Goal: Transaction & Acquisition: Purchase product/service

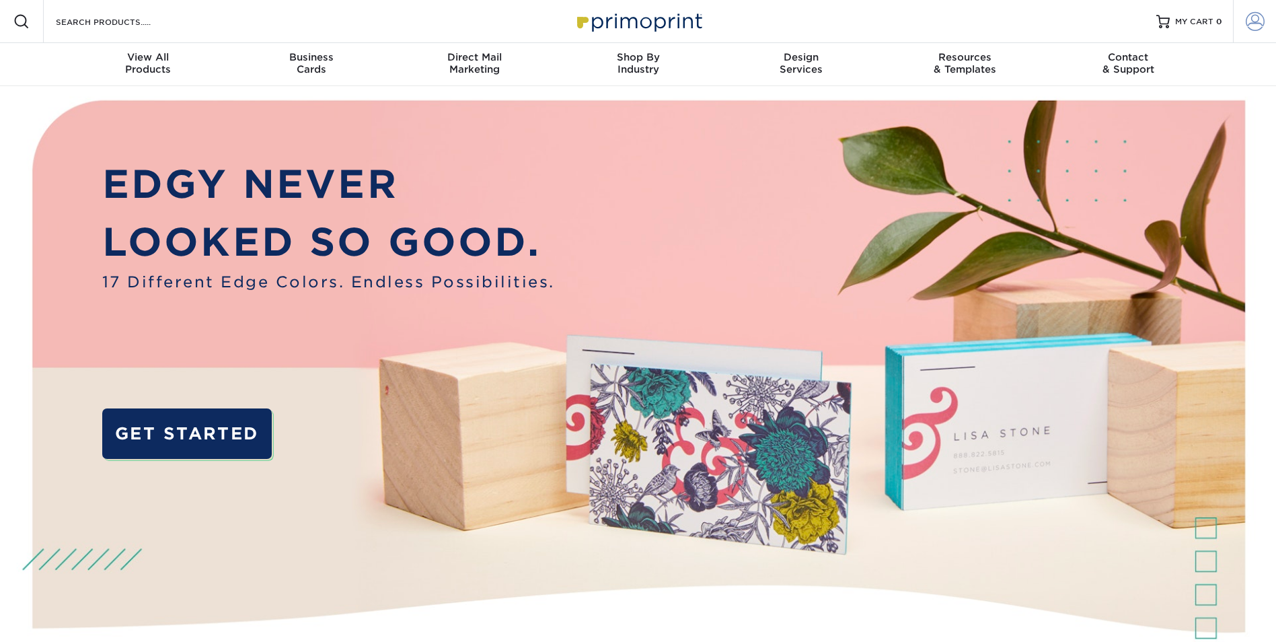
click at [1250, 24] on span at bounding box center [1255, 21] width 19 height 19
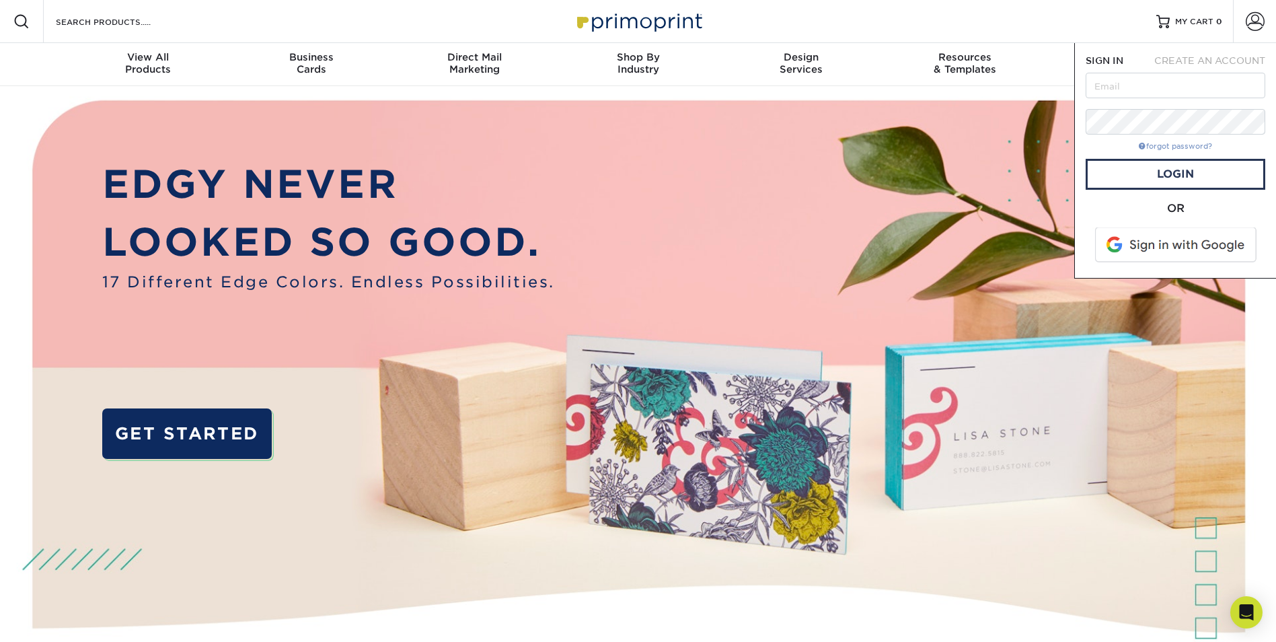
click at [1187, 145] on link "forgot password?" at bounding box center [1175, 146] width 73 height 9
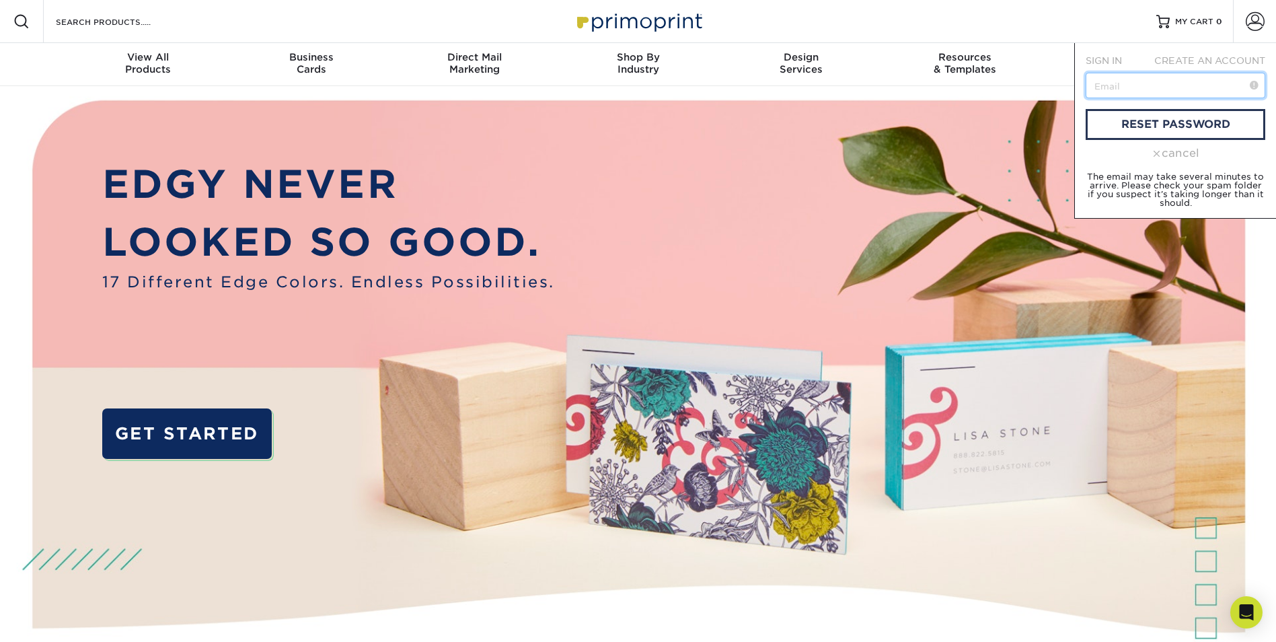
click at [1133, 83] on input "text" at bounding box center [1176, 86] width 180 height 26
type input "mcriscione@hybridgroupevents.com"
click at [1154, 126] on link "reset password" at bounding box center [1176, 124] width 180 height 31
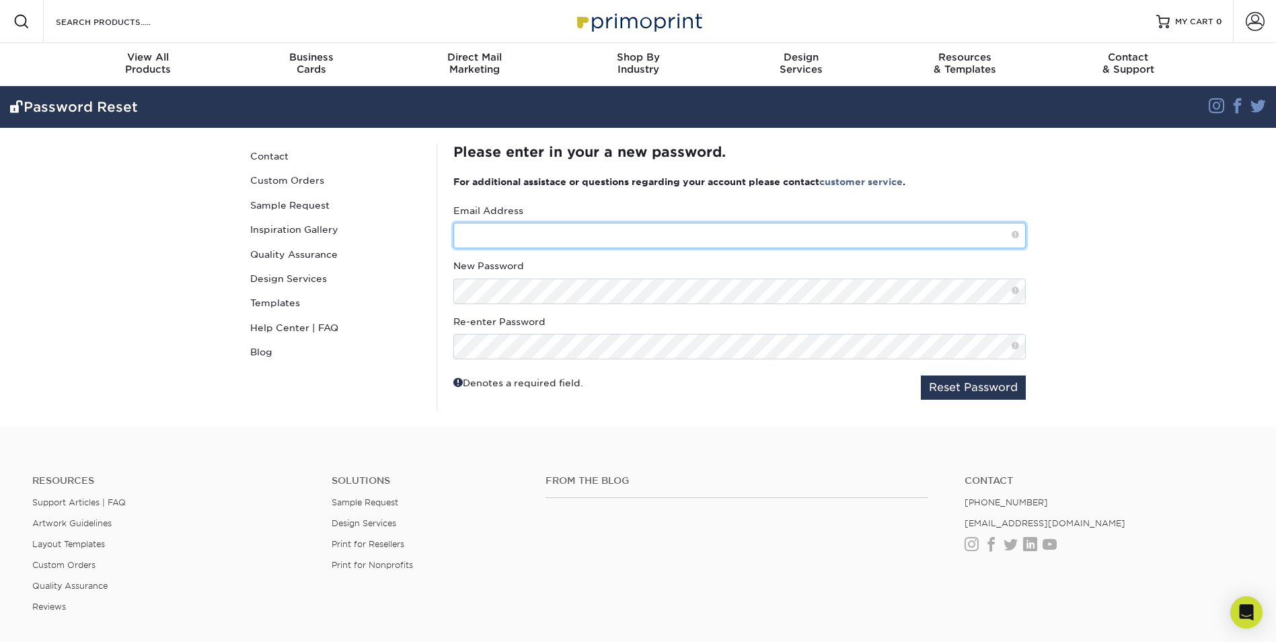
click at [606, 235] on input "text" at bounding box center [739, 236] width 572 height 26
type input "mcriscione@hybridgroupevents.com"
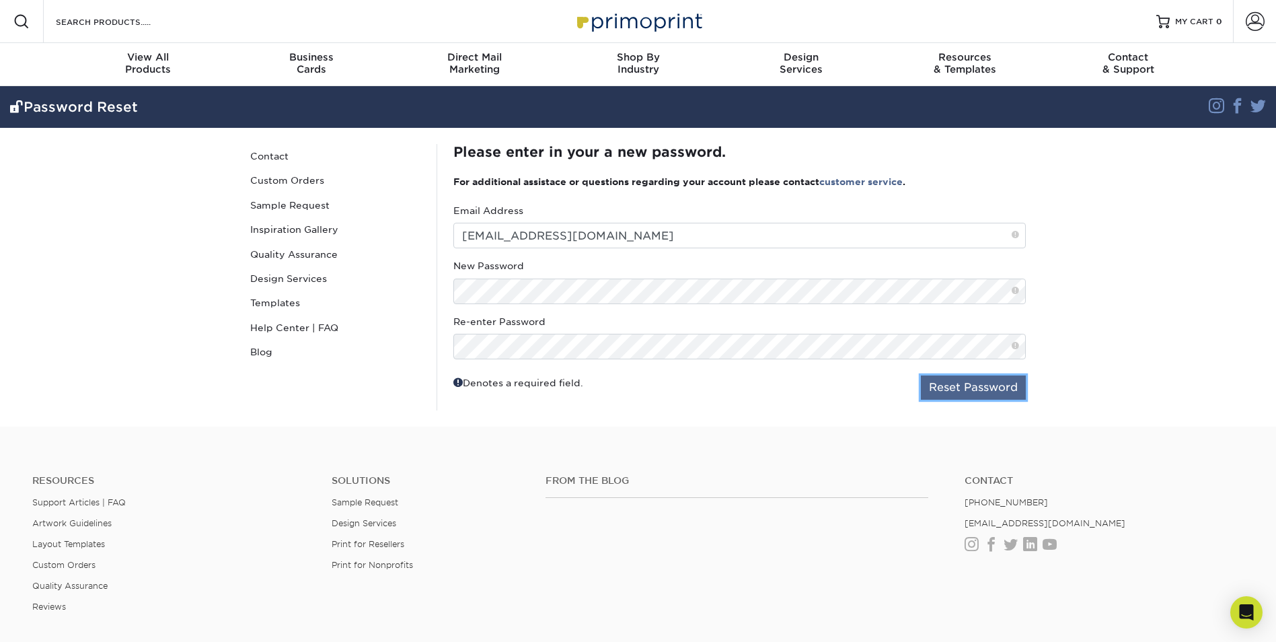
click at [929, 396] on button "Reset Password" at bounding box center [973, 387] width 105 height 24
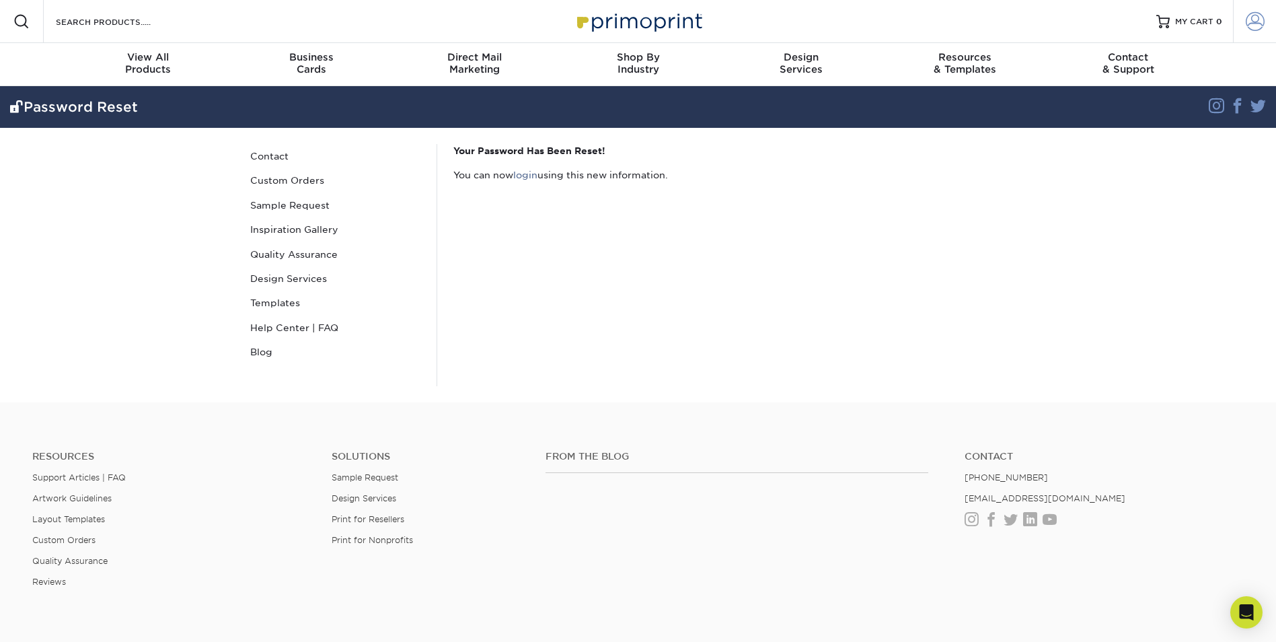
click at [1266, 20] on link "Account" at bounding box center [1254, 21] width 43 height 43
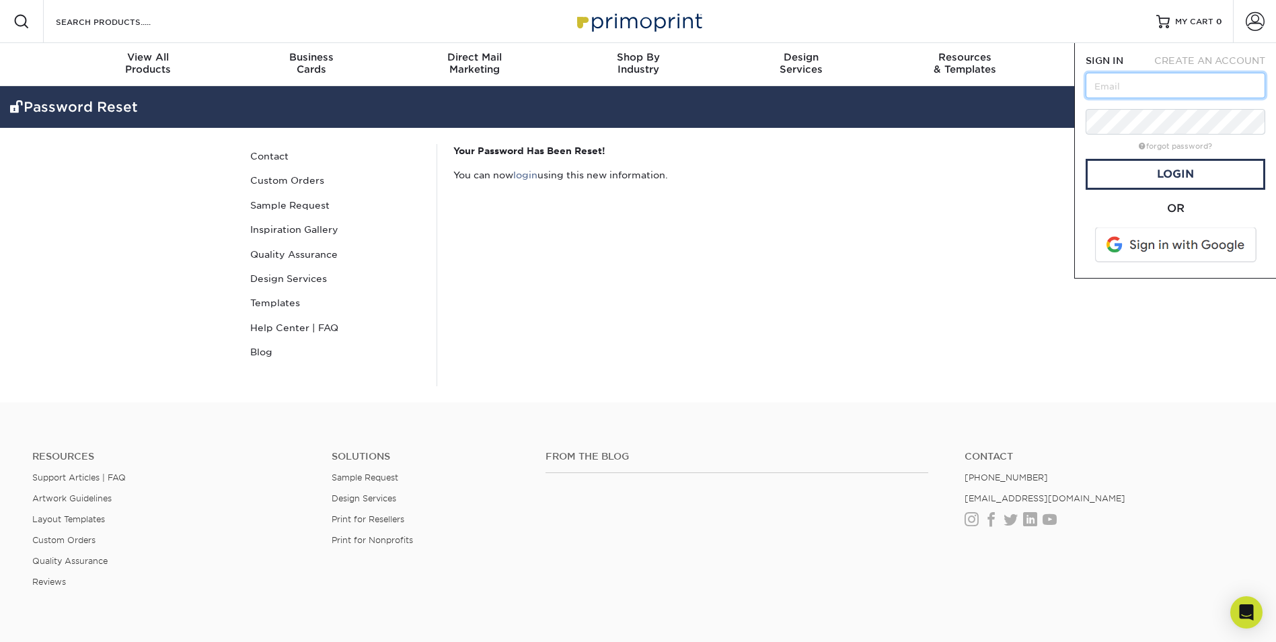
click at [1169, 91] on input "text" at bounding box center [1176, 86] width 180 height 26
type input "[EMAIL_ADDRESS][DOMAIN_NAME]"
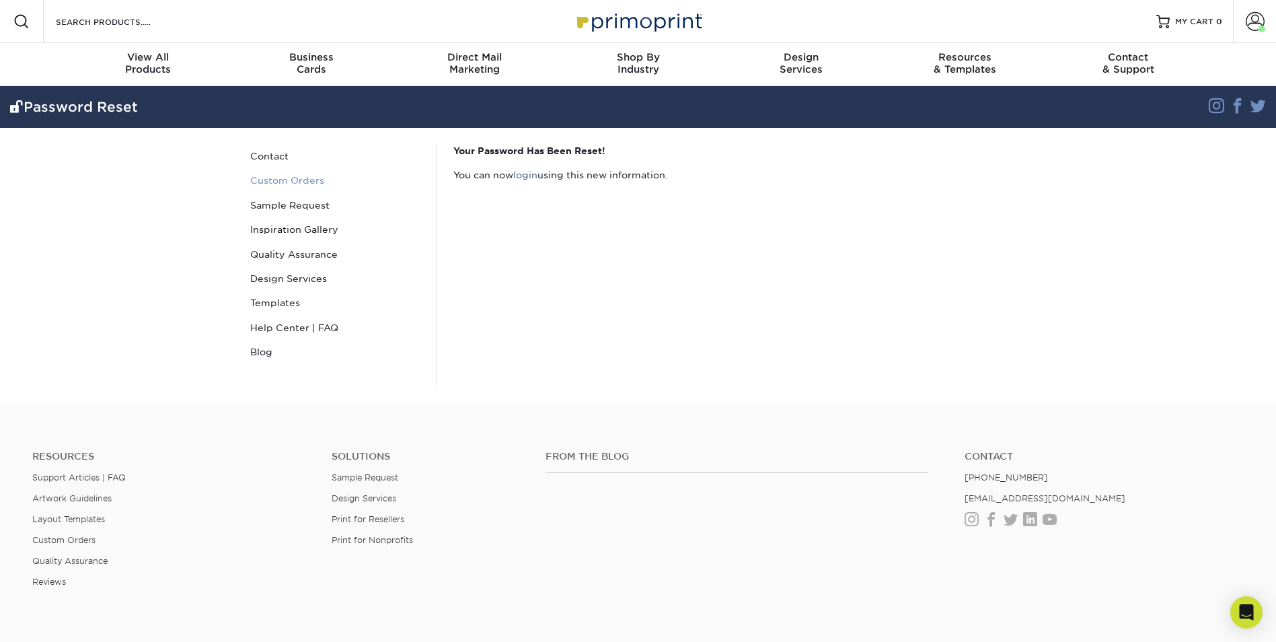
click at [298, 180] on link "Custom Orders" at bounding box center [336, 180] width 182 height 24
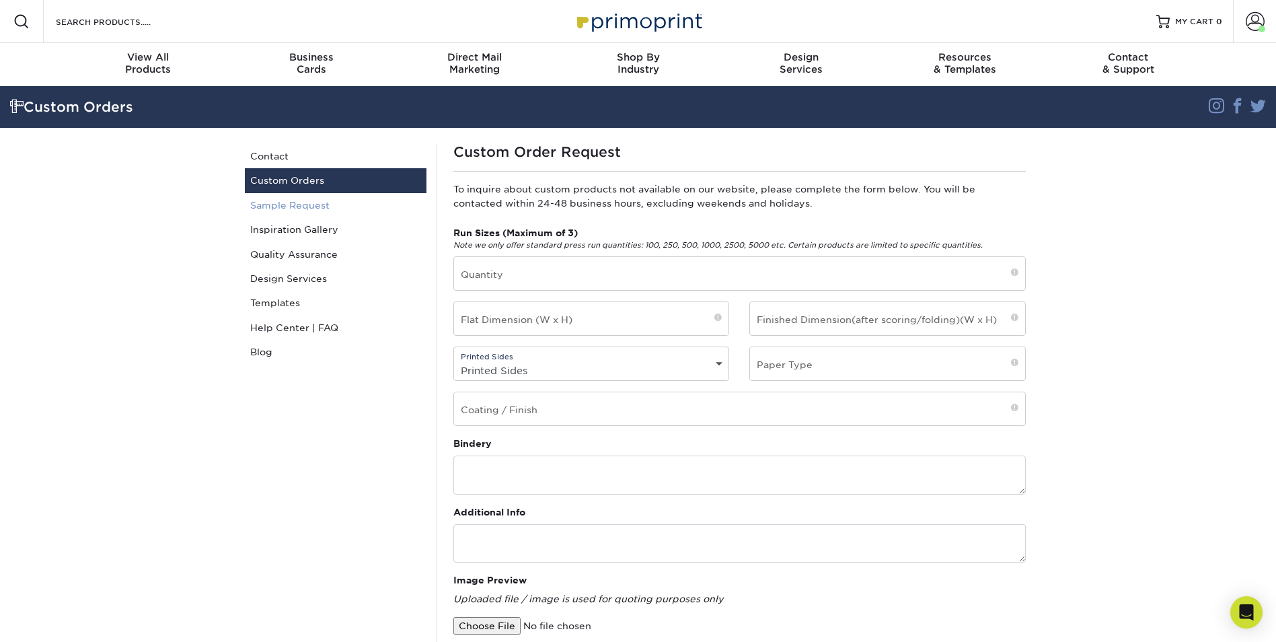
click at [289, 206] on link "Sample Request" at bounding box center [336, 205] width 182 height 24
click at [285, 266] on link "Design Services" at bounding box center [336, 278] width 182 height 24
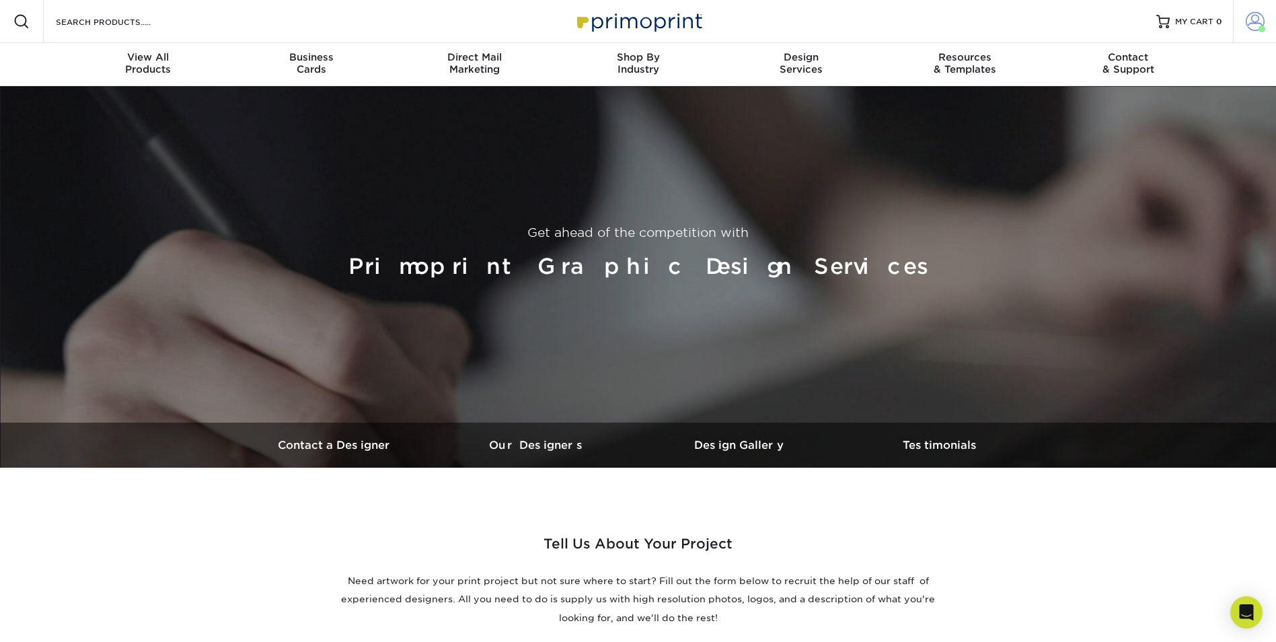
click at [1248, 24] on span at bounding box center [1255, 21] width 19 height 19
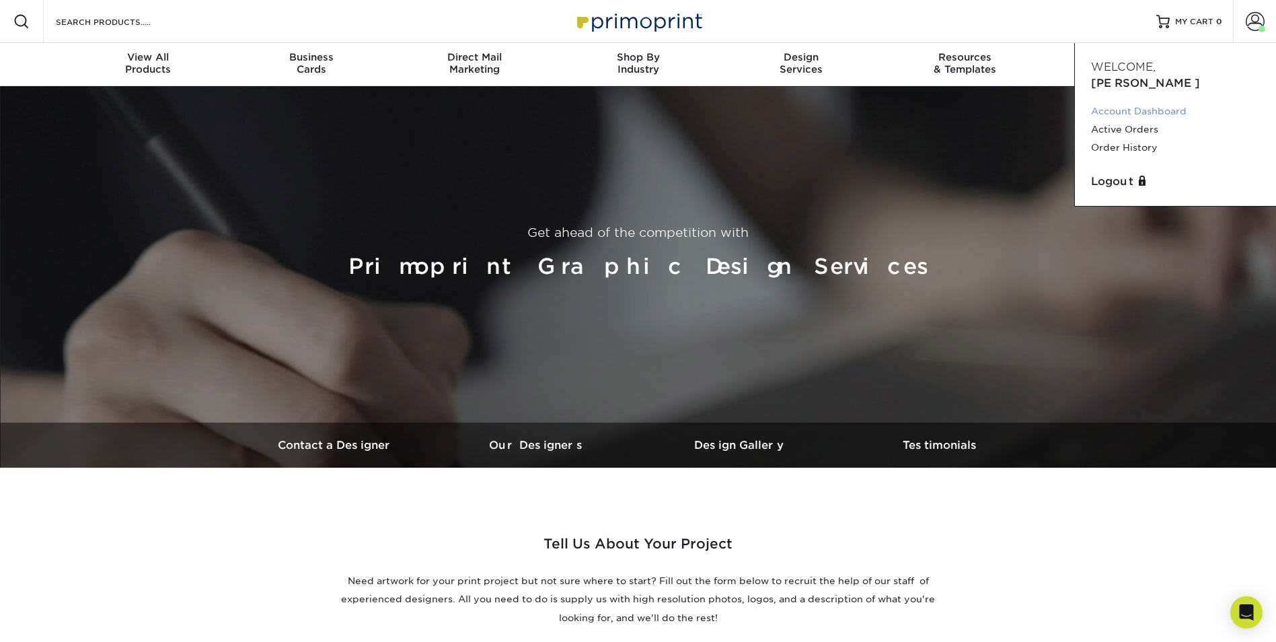
click at [1125, 102] on link "Account Dashboard" at bounding box center [1175, 111] width 169 height 18
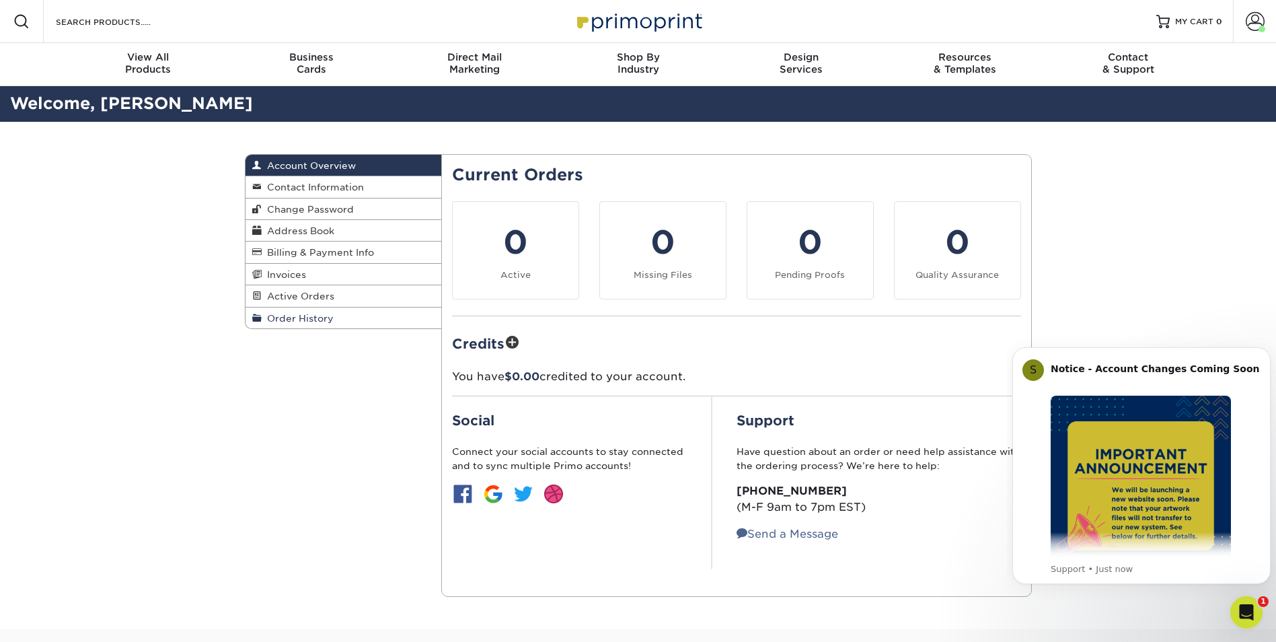
click at [295, 318] on span "Order History" at bounding box center [298, 318] width 72 height 11
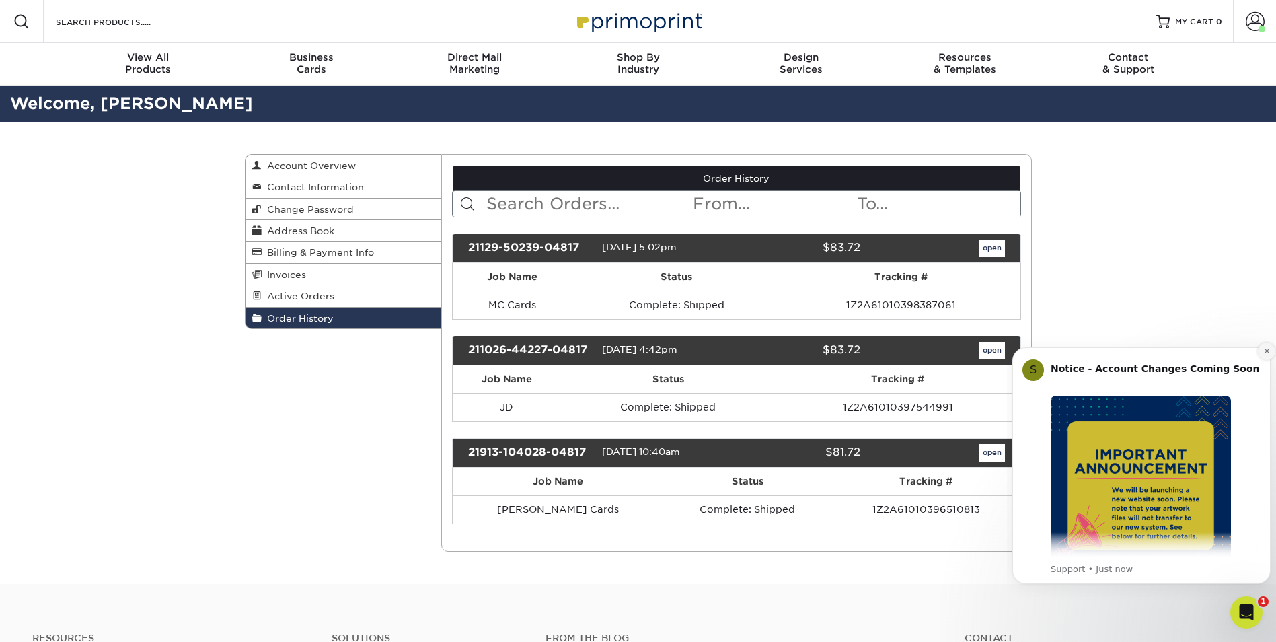
click at [1263, 355] on button "Dismiss notification" at bounding box center [1266, 350] width 17 height 17
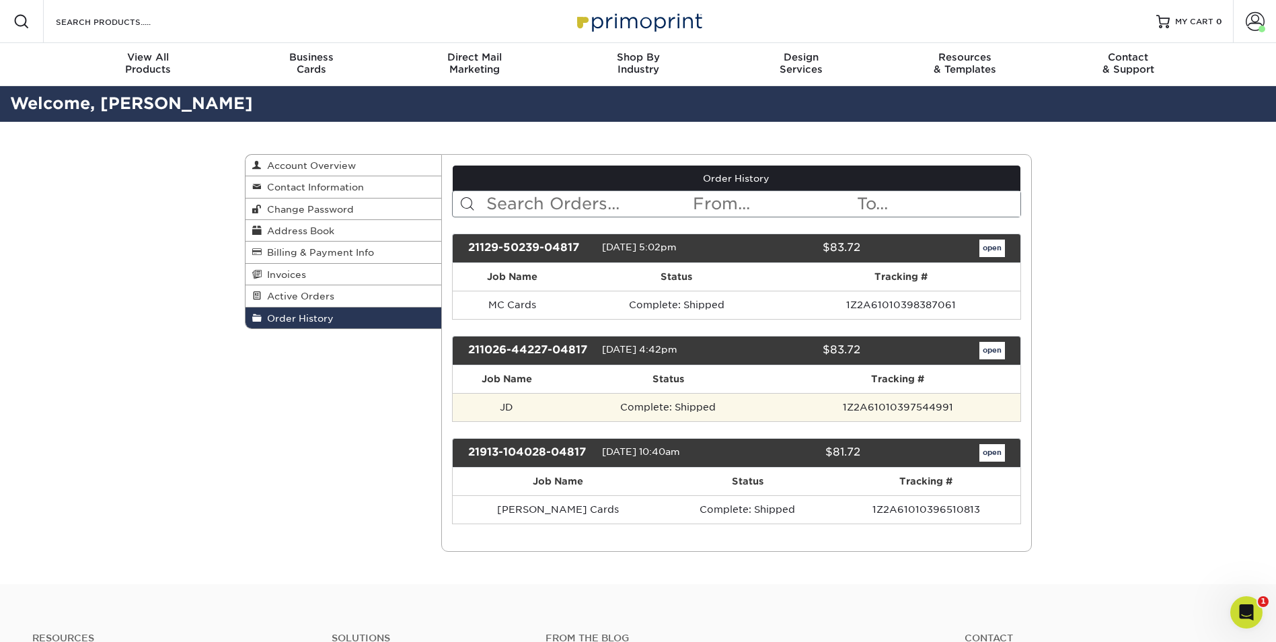
click at [780, 412] on td "1Z2A61010397544991" at bounding box center [898, 407] width 244 height 28
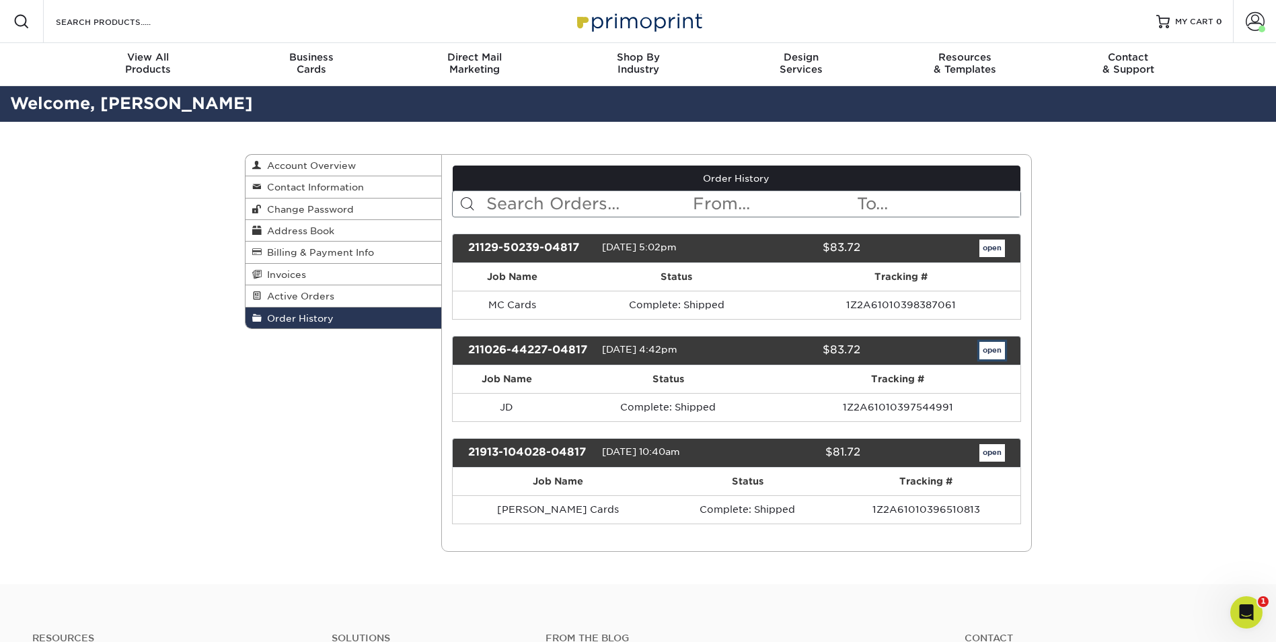
click at [990, 352] on link "open" at bounding box center [992, 350] width 26 height 17
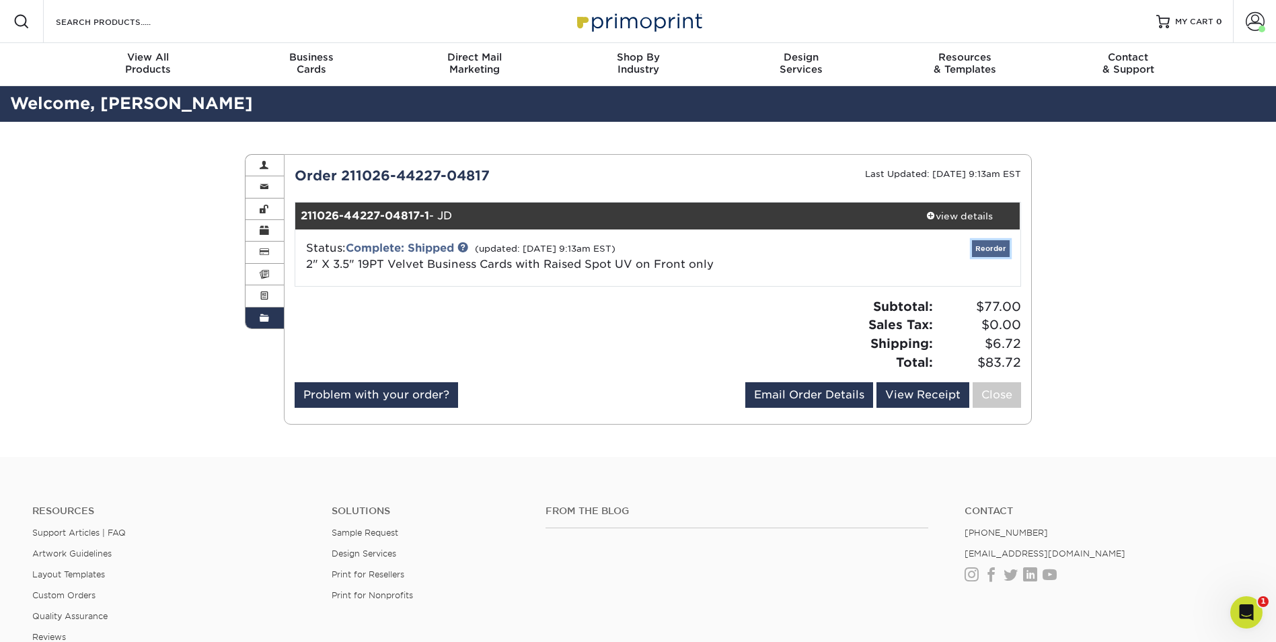
click at [996, 248] on link "Reorder" at bounding box center [991, 248] width 38 height 17
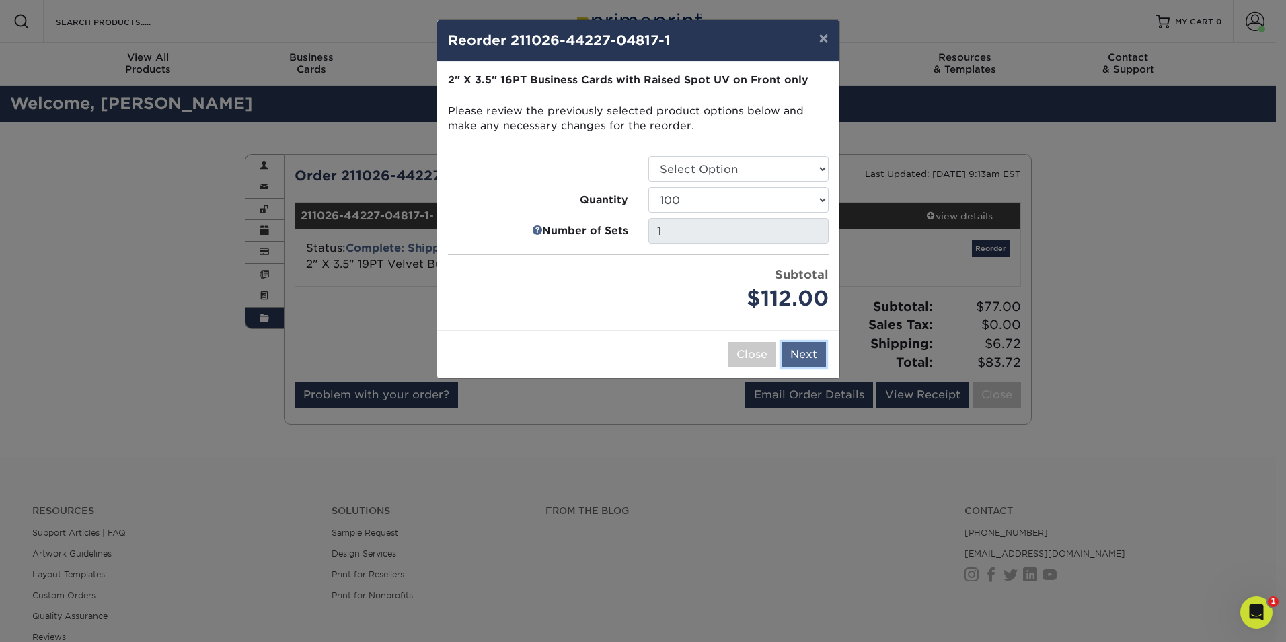
click at [811, 353] on button "Next" at bounding box center [804, 355] width 44 height 26
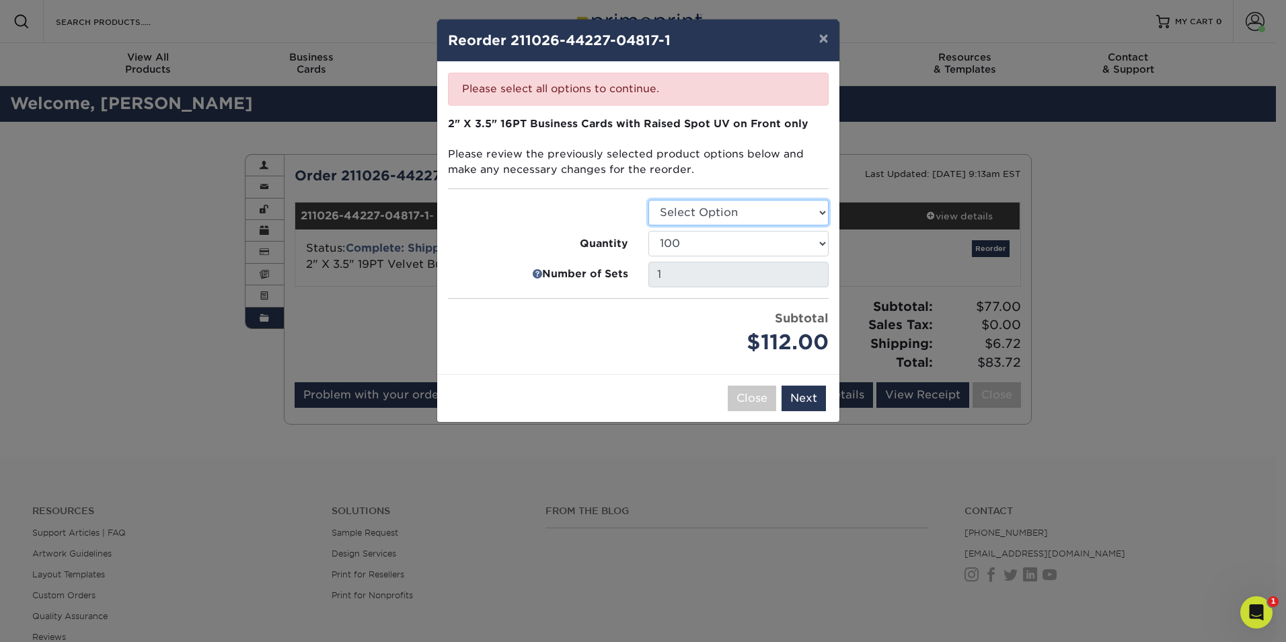
click at [682, 216] on select "Select Option Business Cards" at bounding box center [738, 213] width 180 height 26
select select "3b5148f1-0588-4f88-a218-97bcfdce65c1"
click at [648, 200] on select "Select Option Business Cards" at bounding box center [738, 213] width 180 height 26
click at [799, 406] on button "Next" at bounding box center [804, 398] width 44 height 26
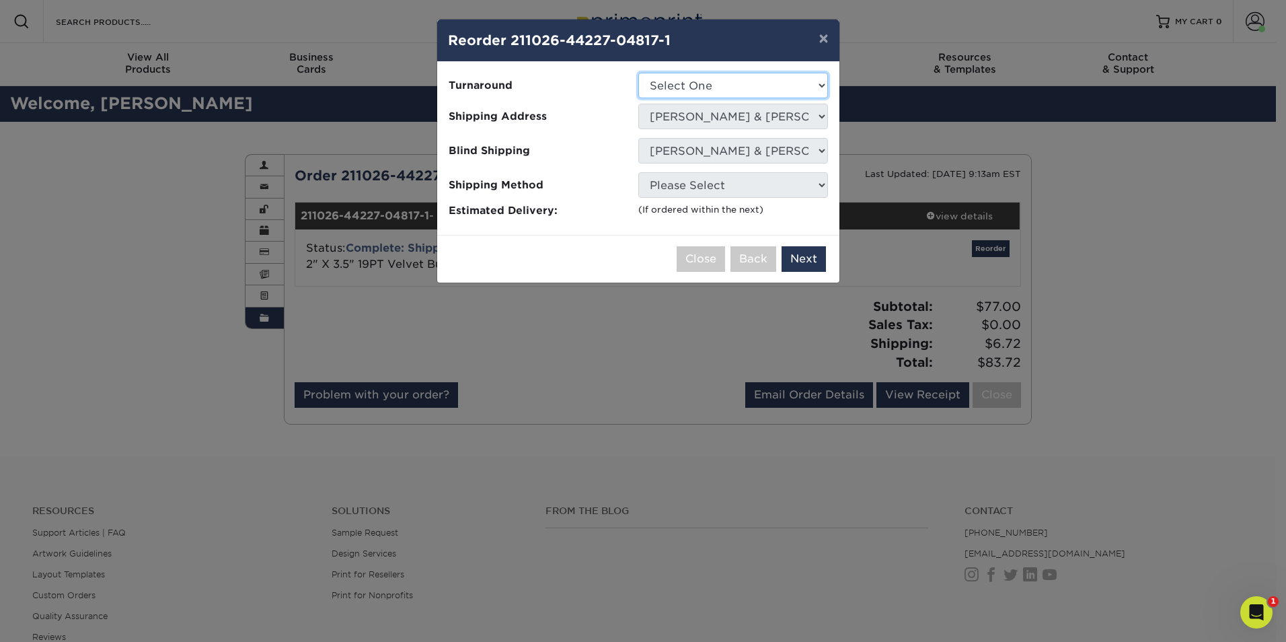
click at [684, 78] on select "Select One 2-4 Business Days" at bounding box center [733, 86] width 190 height 26
select select "52069502-5f9e-478c-8054-338319a33c46"
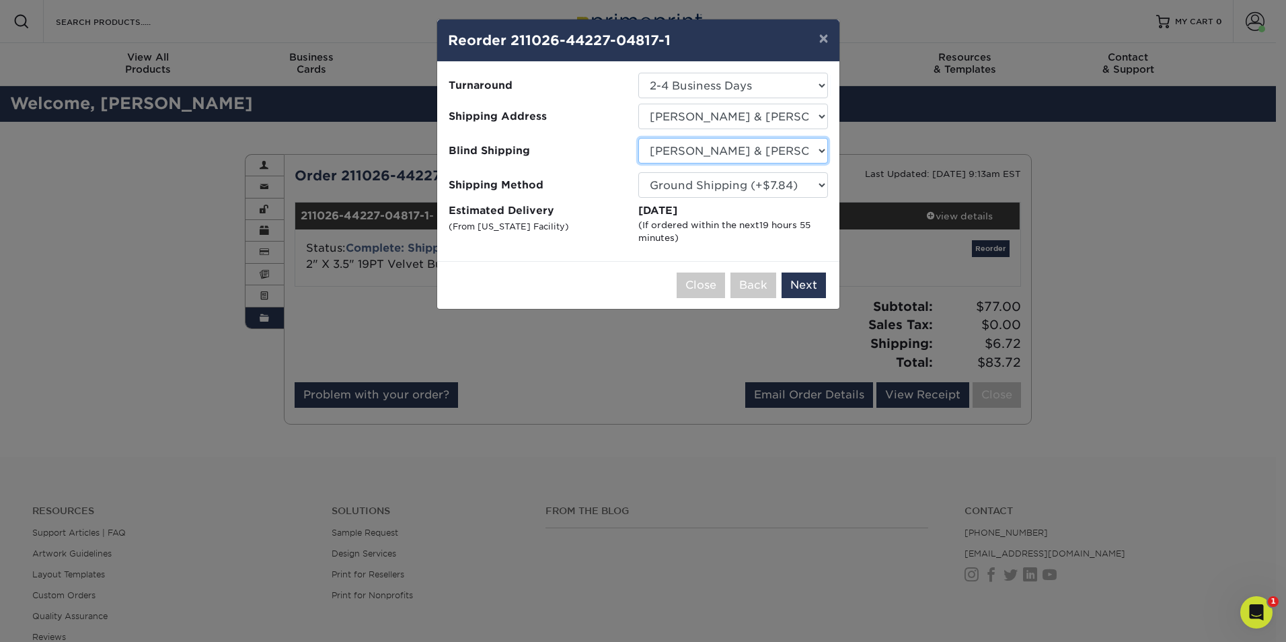
click at [671, 158] on select "No Blind Shipping Amie & Jeff Maegan" at bounding box center [733, 151] width 190 height 26
click at [671, 157] on select "No Blind Shipping Amie & Jeff Maegan" at bounding box center [733, 151] width 190 height 26
click at [797, 281] on button "Next" at bounding box center [804, 285] width 44 height 26
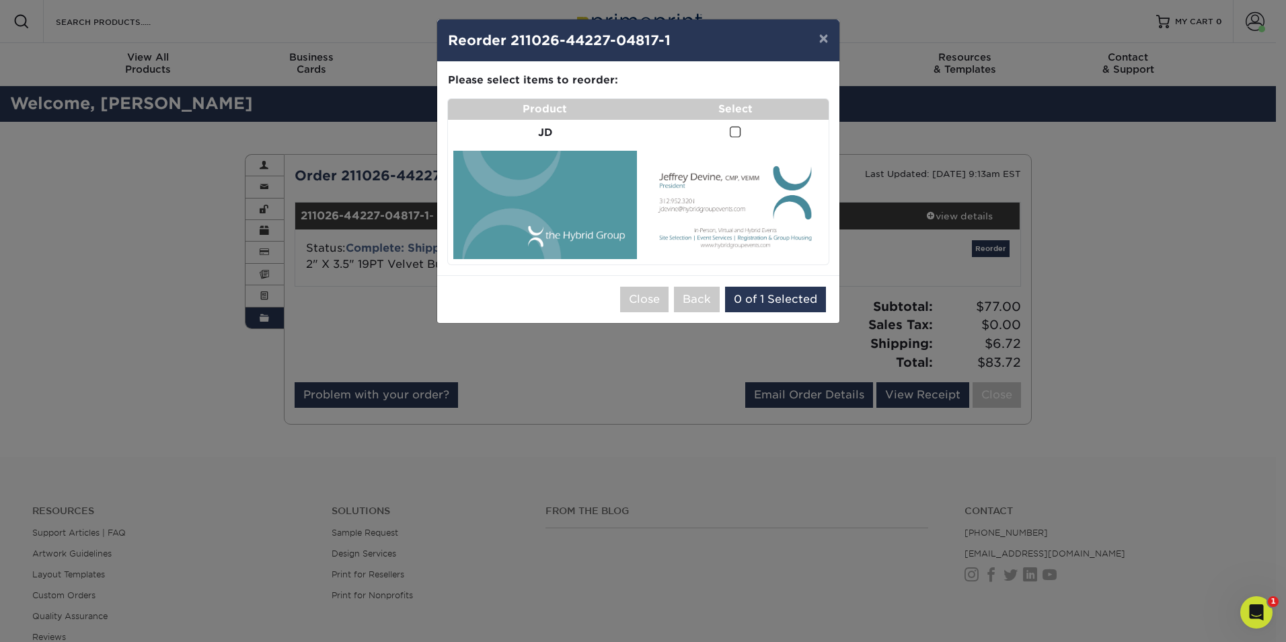
click at [735, 133] on span at bounding box center [735, 132] width 11 height 13
click at [0, 0] on input "checkbox" at bounding box center [0, 0] width 0 height 0
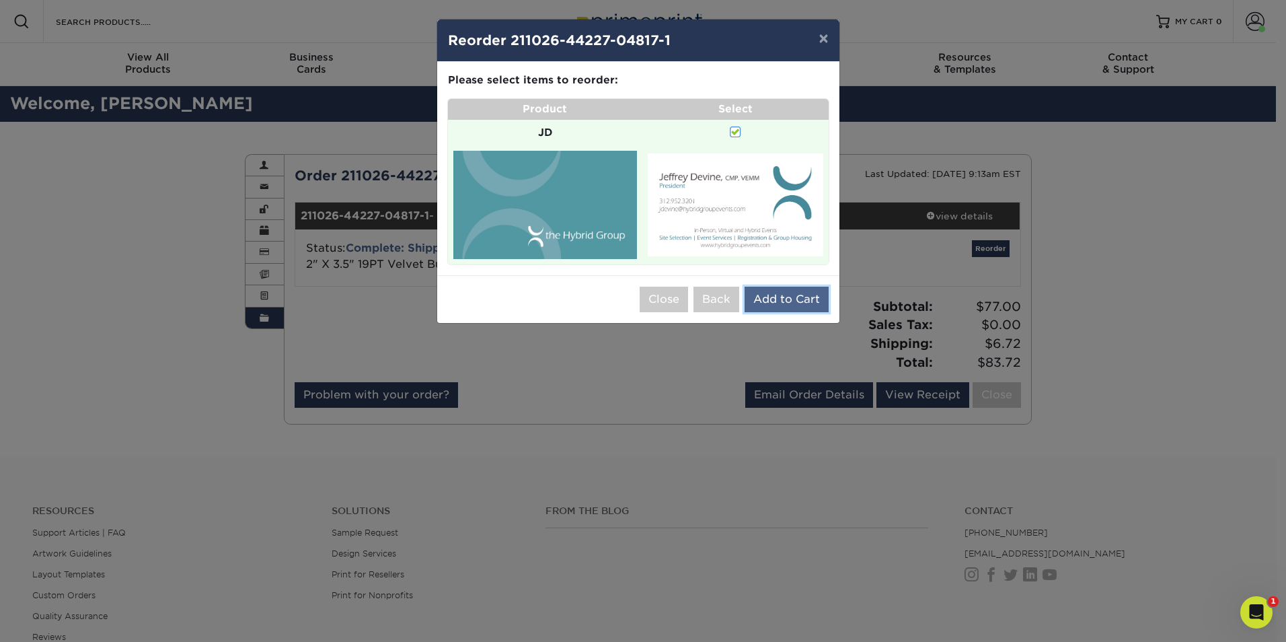
click at [778, 300] on button "Add to Cart" at bounding box center [787, 300] width 84 height 26
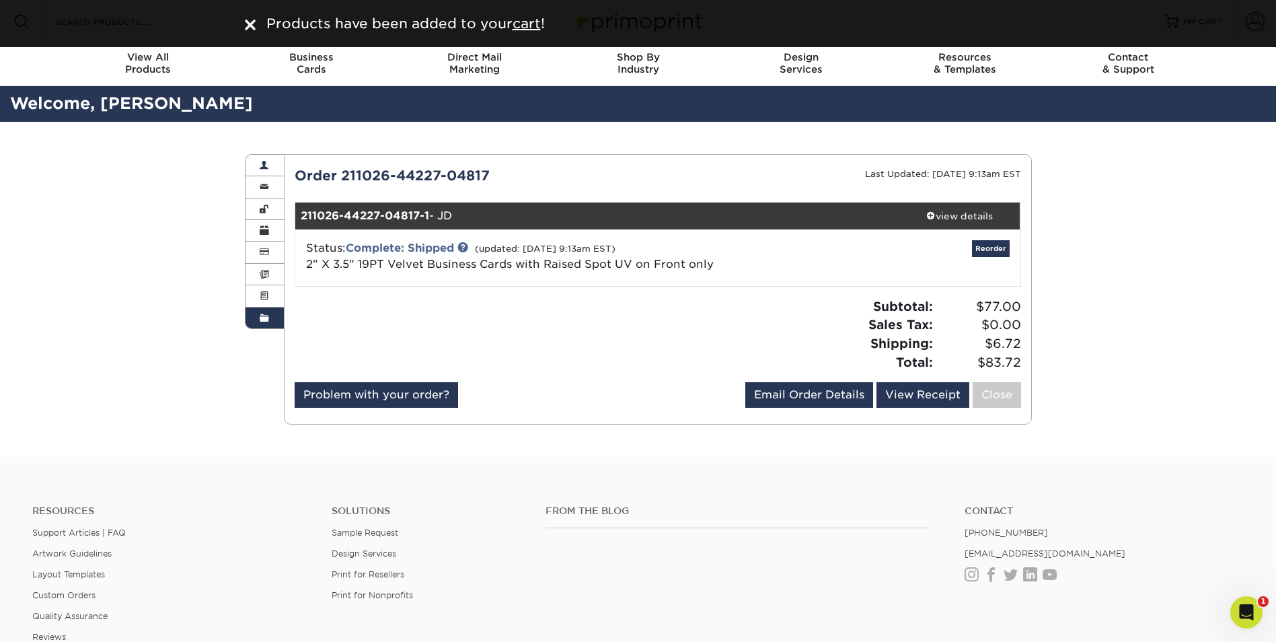
click at [265, 165] on span at bounding box center [264, 165] width 9 height 11
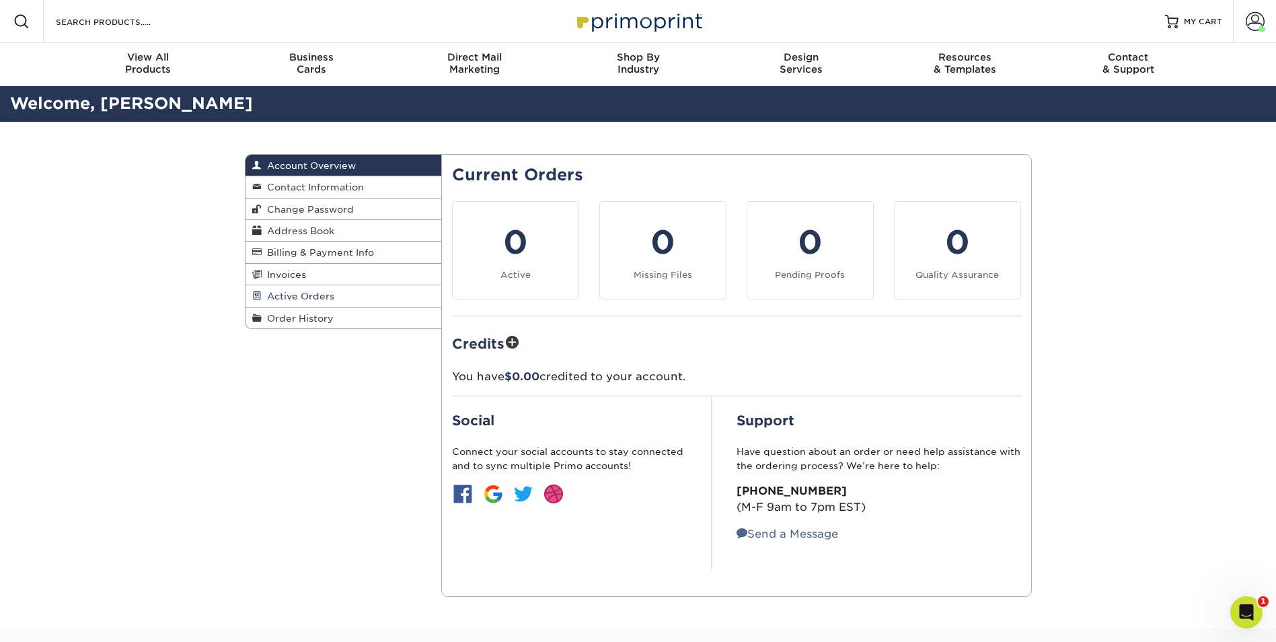
click at [324, 296] on span "Active Orders" at bounding box center [298, 296] width 73 height 11
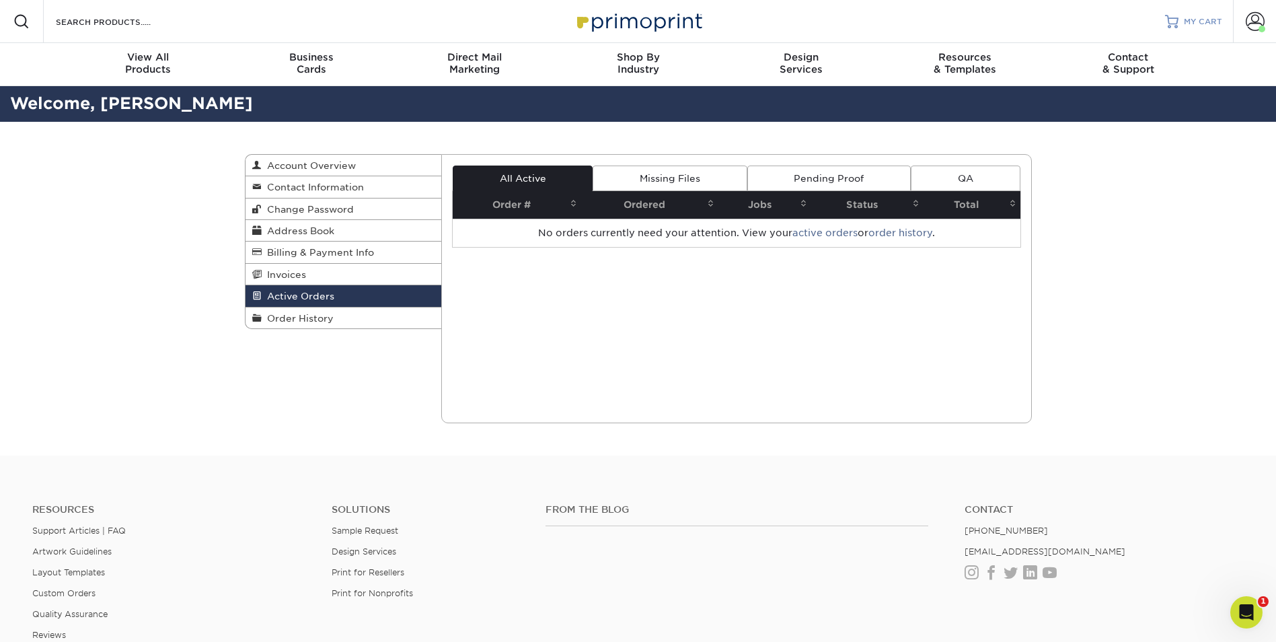
click at [1212, 16] on span "MY CART" at bounding box center [1203, 21] width 38 height 11
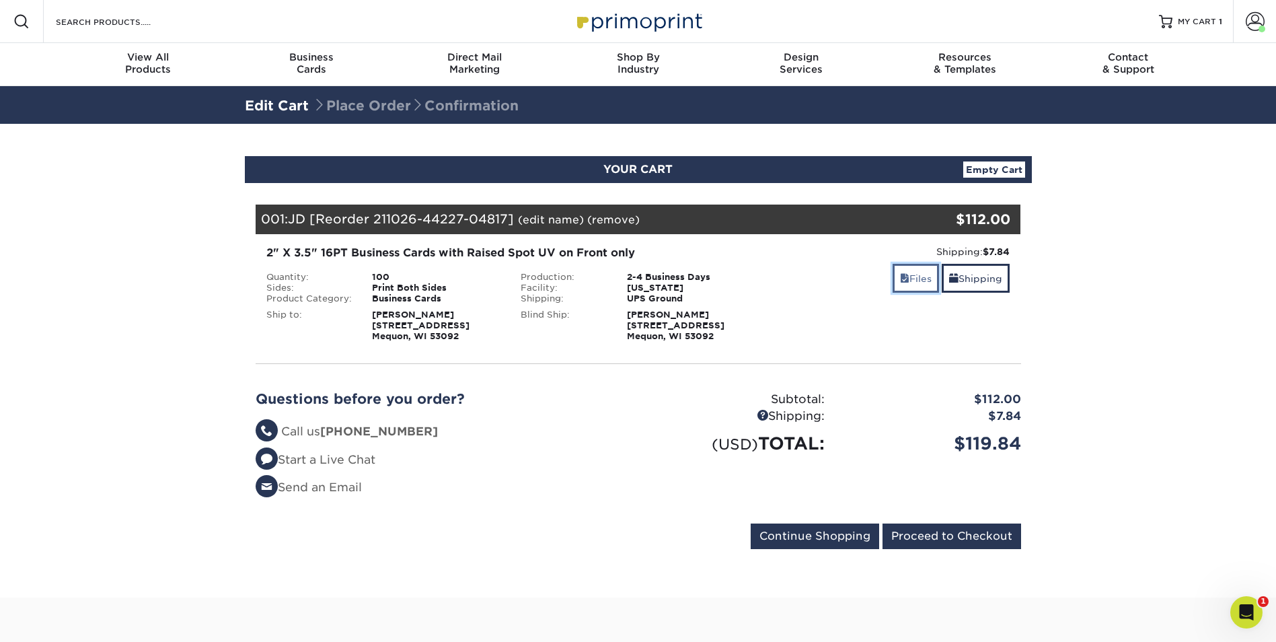
click at [908, 284] on link "Files" at bounding box center [916, 278] width 46 height 29
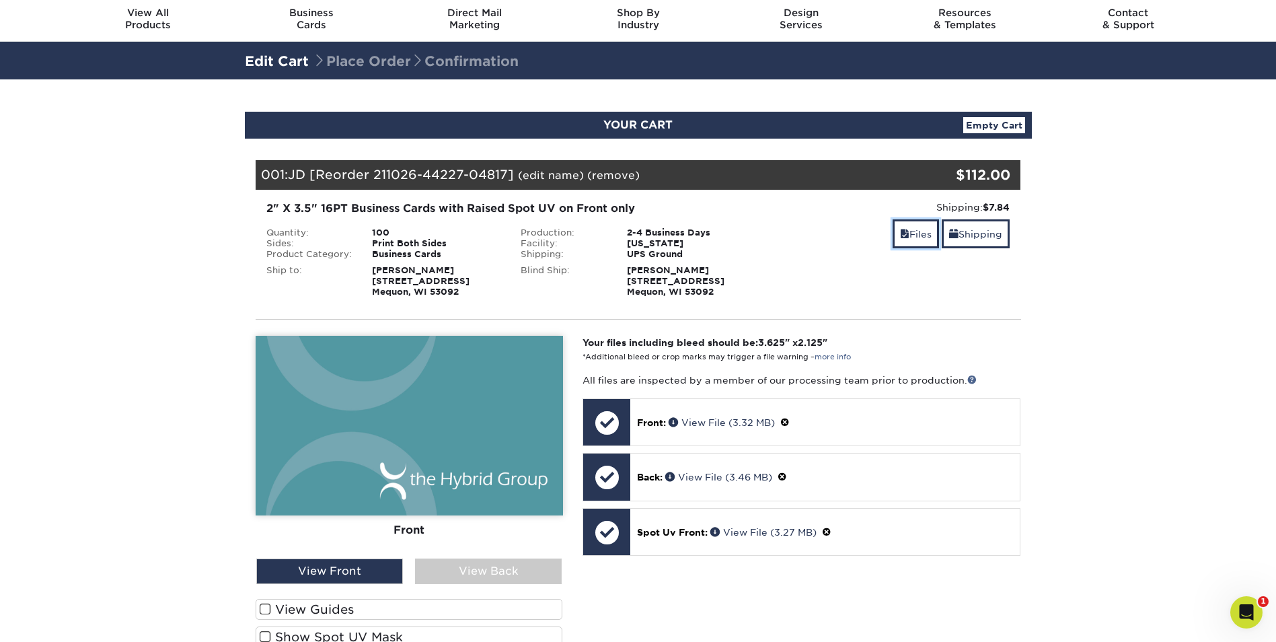
scroll to position [67, 0]
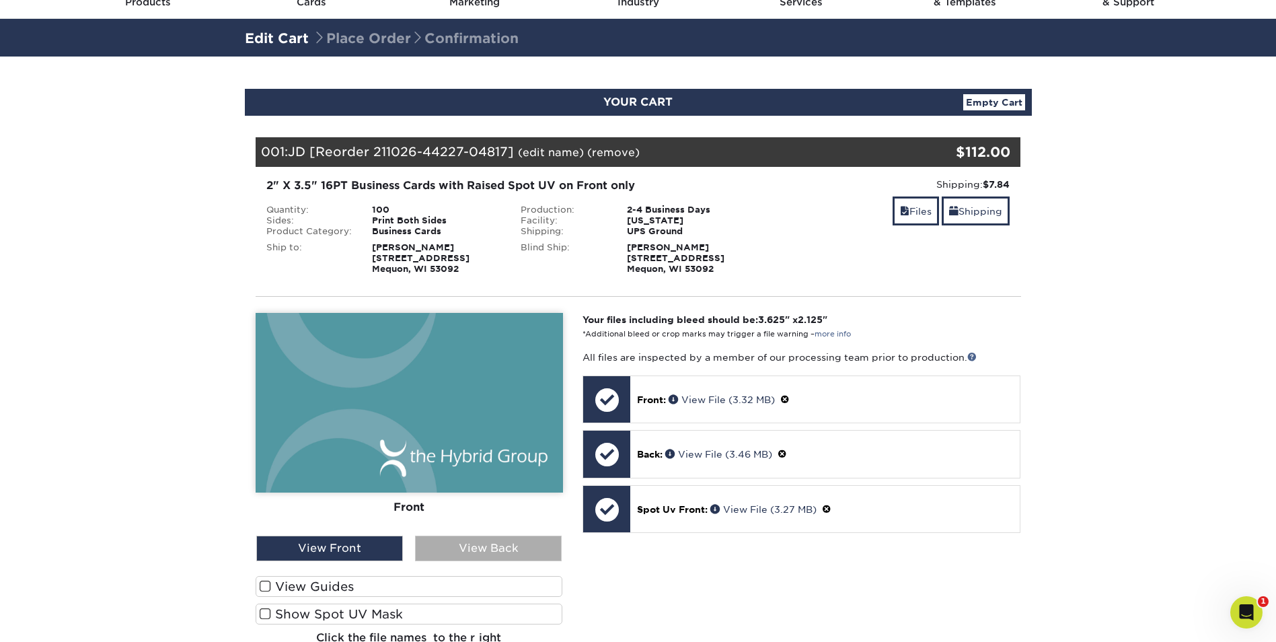
click at [459, 550] on div "View Back" at bounding box center [488, 548] width 147 height 26
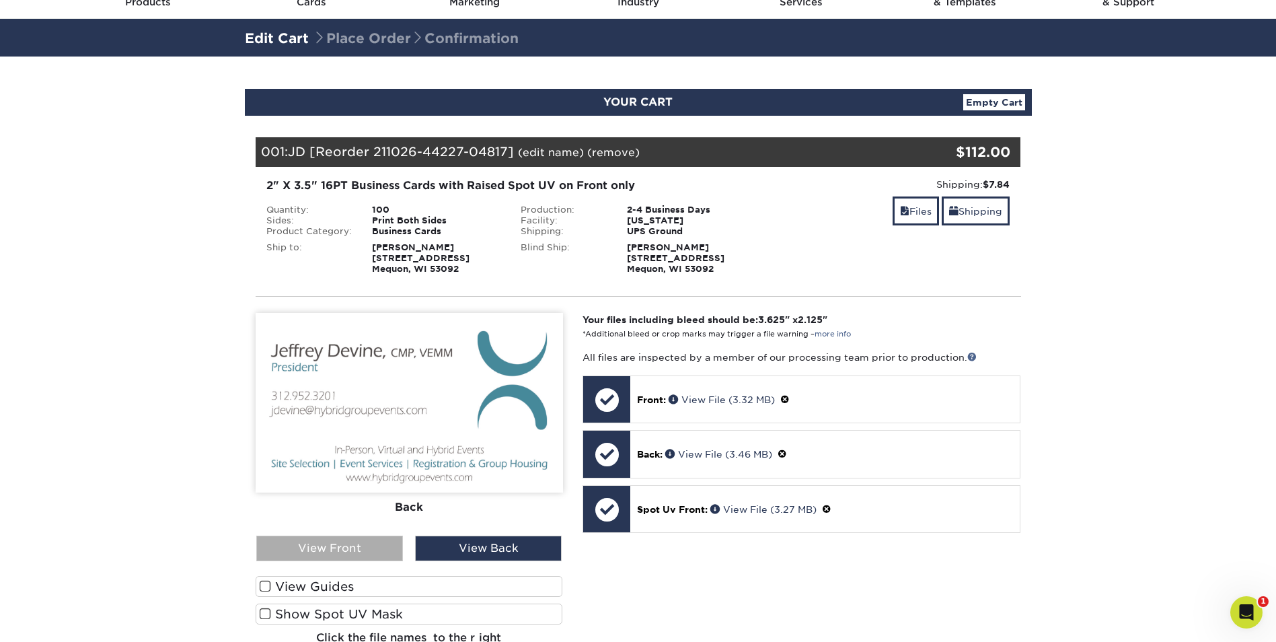
click at [361, 552] on div "View Front" at bounding box center [329, 548] width 147 height 26
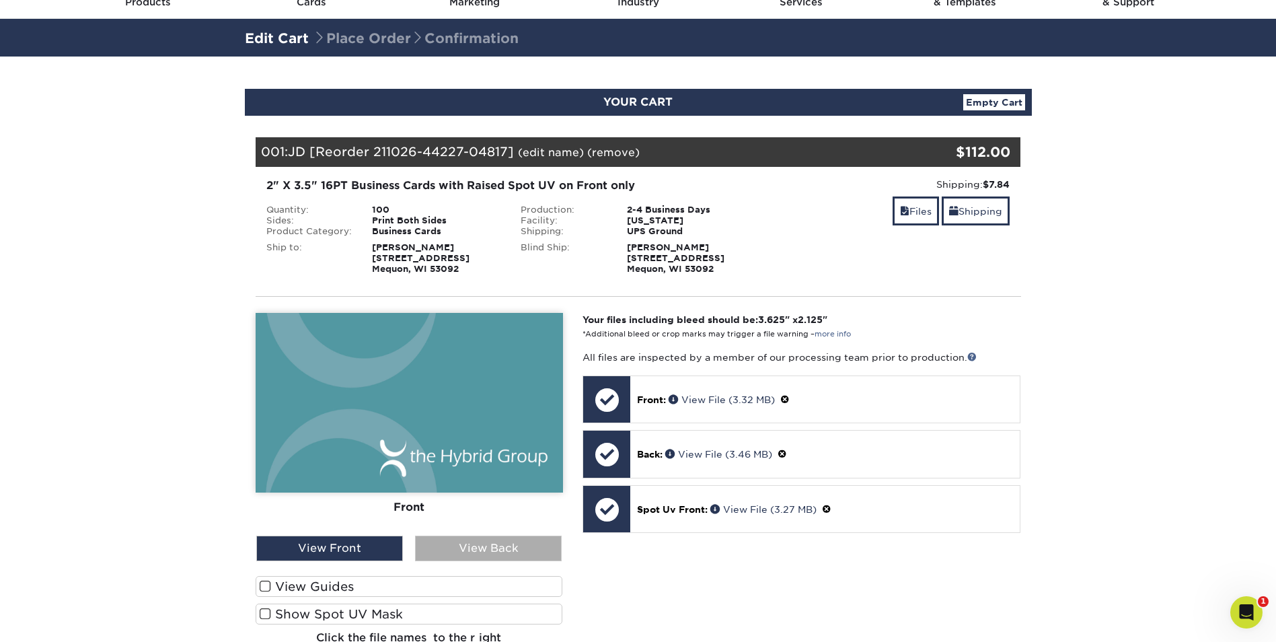
click at [502, 542] on div "View Back" at bounding box center [488, 548] width 147 height 26
